Goal: Transaction & Acquisition: Purchase product/service

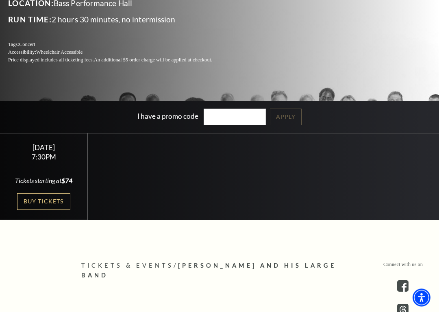
scroll to position [140, 0]
click at [35, 203] on link "Buy Tickets" at bounding box center [43, 201] width 53 height 17
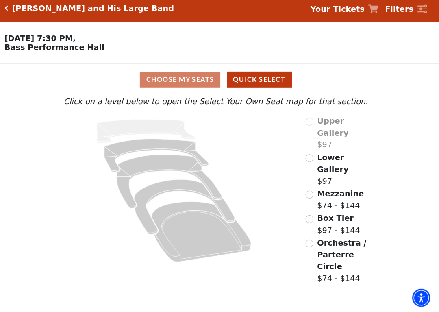
click at [344, 191] on span "Mezzanine" at bounding box center [342, 195] width 46 height 9
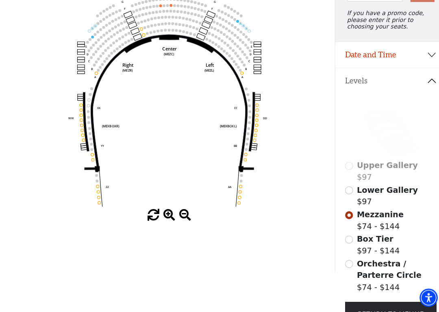
scroll to position [109, 0]
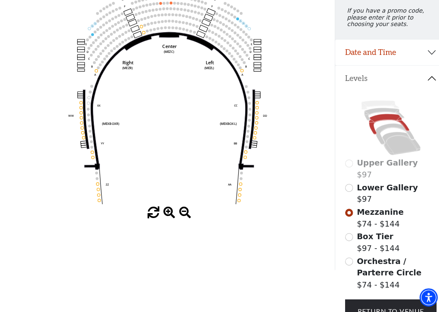
click at [346, 190] on input "Lower Gallery$97\a" at bounding box center [343, 190] width 8 height 8
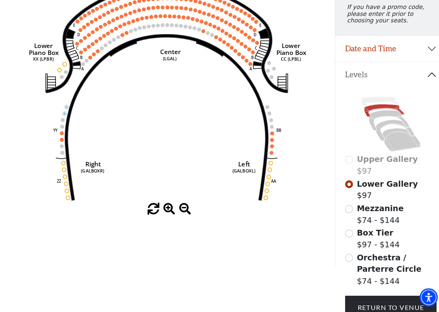
scroll to position [119, 0]
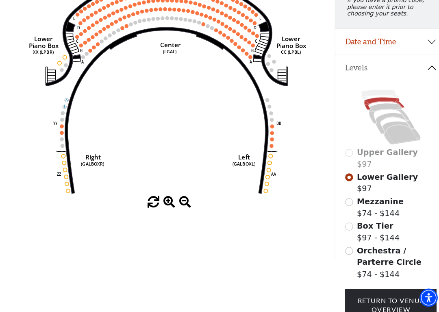
click at [346, 242] on input "Orchestra / Parterre Circle$74 - $144\a" at bounding box center [343, 252] width 8 height 8
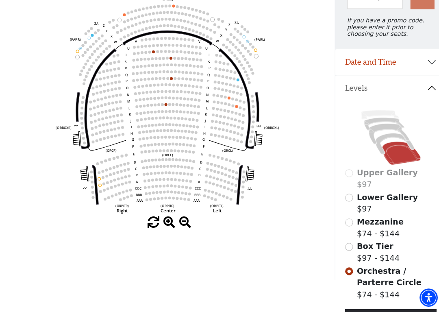
scroll to position [100, 0]
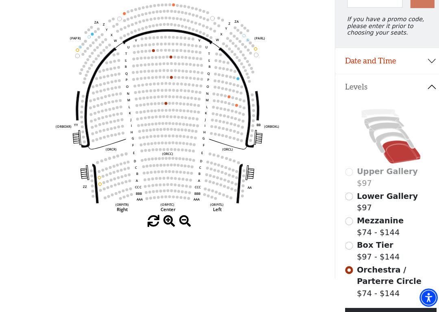
click at [347, 221] on input "Mezzanine$74 - $144\a" at bounding box center [343, 223] width 8 height 8
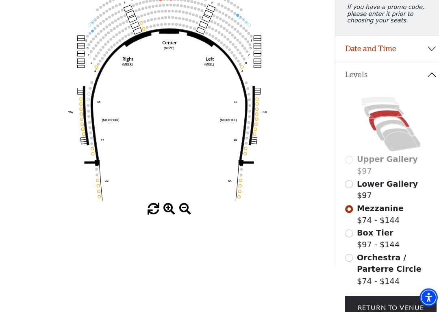
scroll to position [0, 0]
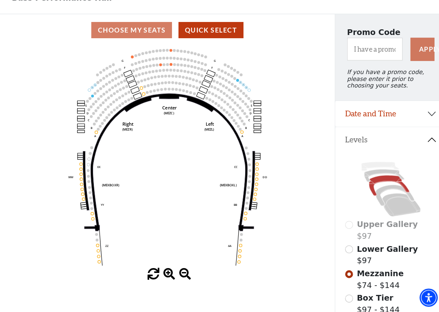
click at [345, 242] on input "Box Tier$97 - $144\a" at bounding box center [343, 299] width 8 height 8
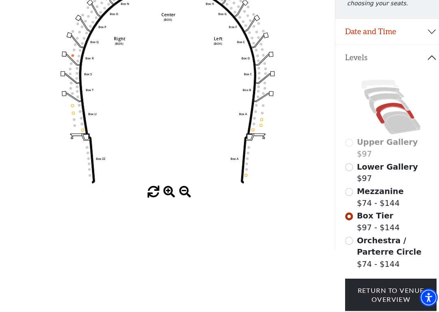
scroll to position [130, 0]
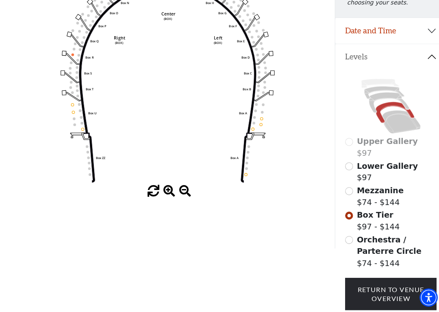
click at [345, 240] on input "Orchestra / Parterre Circle$74 - $144\a" at bounding box center [343, 241] width 8 height 8
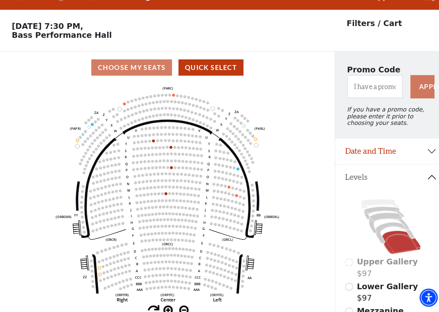
scroll to position [33, 0]
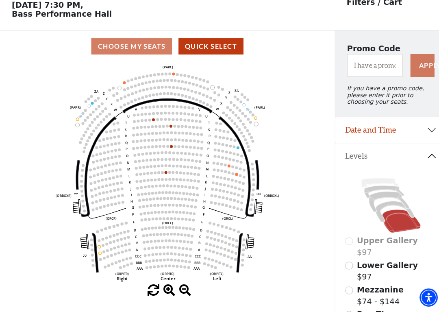
click at [344, 242] on div "Upper Gallery $97" at bounding box center [384, 246] width 90 height 23
click at [346, 240] on div "Upper Gallery $97" at bounding box center [384, 246] width 90 height 23
click at [342, 239] on div "Upper Gallery $97" at bounding box center [384, 246] width 90 height 23
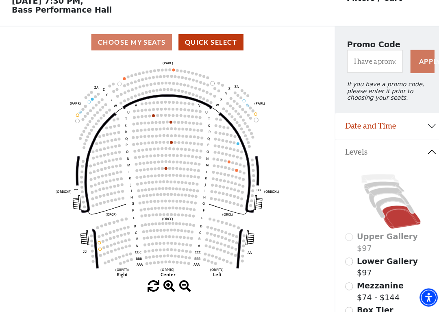
scroll to position [50, 0]
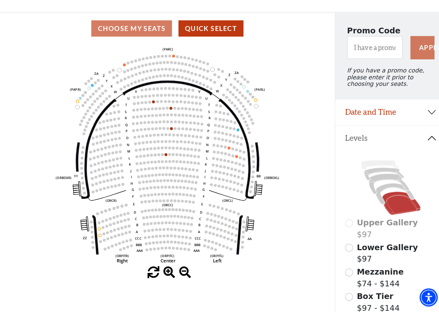
click at [344, 226] on div "Upper Gallery $97" at bounding box center [384, 229] width 90 height 23
click at [370, 228] on label "Upper Gallery $97" at bounding box center [381, 229] width 60 height 23
click at [345, 242] on input "Lower Gallery$97\a" at bounding box center [343, 249] width 8 height 8
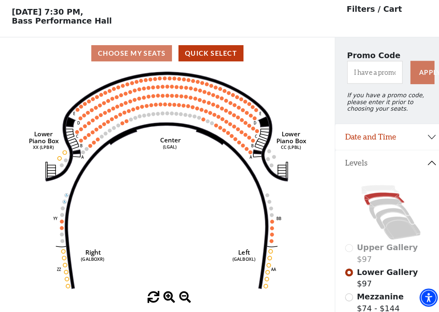
scroll to position [33, 0]
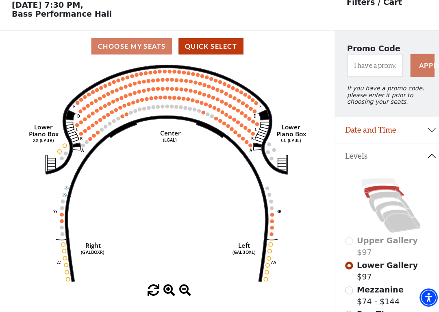
click at [34, 222] on icon "Right (GALBOXR) E D C B A E D C B A YY ZZ Left (GALBOXL) BB AA Center Lower Pia…" at bounding box center [165, 175] width 296 height 218
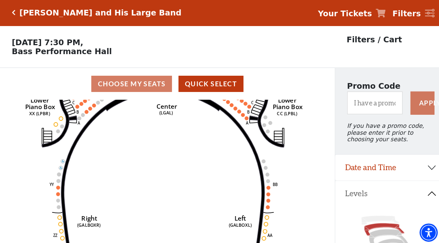
scroll to position [0, 0]
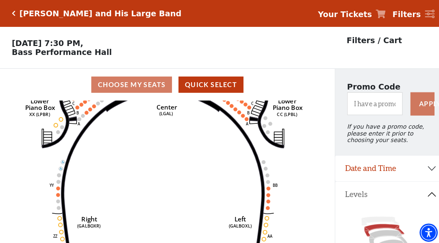
click at [263, 189] on icon "Right (GALBOXR) E D C B A E D C B A YY ZZ Left (GALBOXL) BB AA Center Lower Pia…" at bounding box center [165, 173] width 296 height 149
click at [266, 192] on icon "Right (GALBOXR) E D C B A E D C B A YY ZZ Left (GALBOXL) BB AA Center Lower Pia…" at bounding box center [165, 173] width 296 height 149
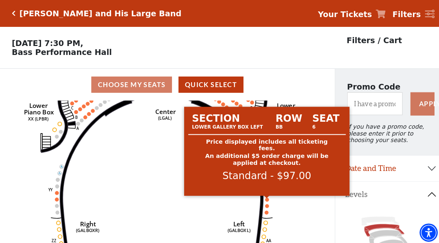
click at [263, 198] on circle at bounding box center [263, 196] width 4 height 4
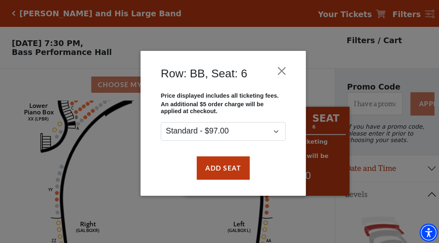
click at [285, 59] on div "Row: BB, Seat: 6" at bounding box center [219, 74] width 138 height 33
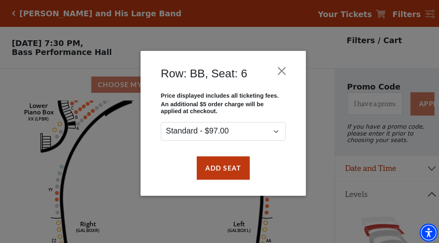
click at [275, 64] on button "Close" at bounding box center [277, 69] width 15 height 15
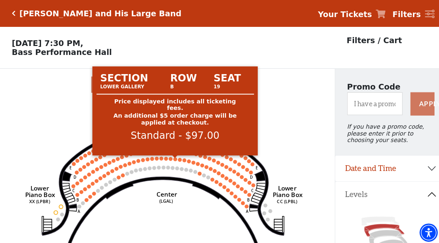
click at [172, 158] on circle at bounding box center [172, 157] width 4 height 4
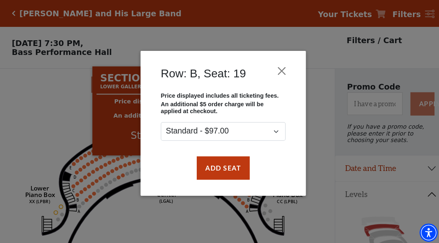
click at [281, 67] on button "Close" at bounding box center [277, 69] width 15 height 15
